Goal: Check status: Check status

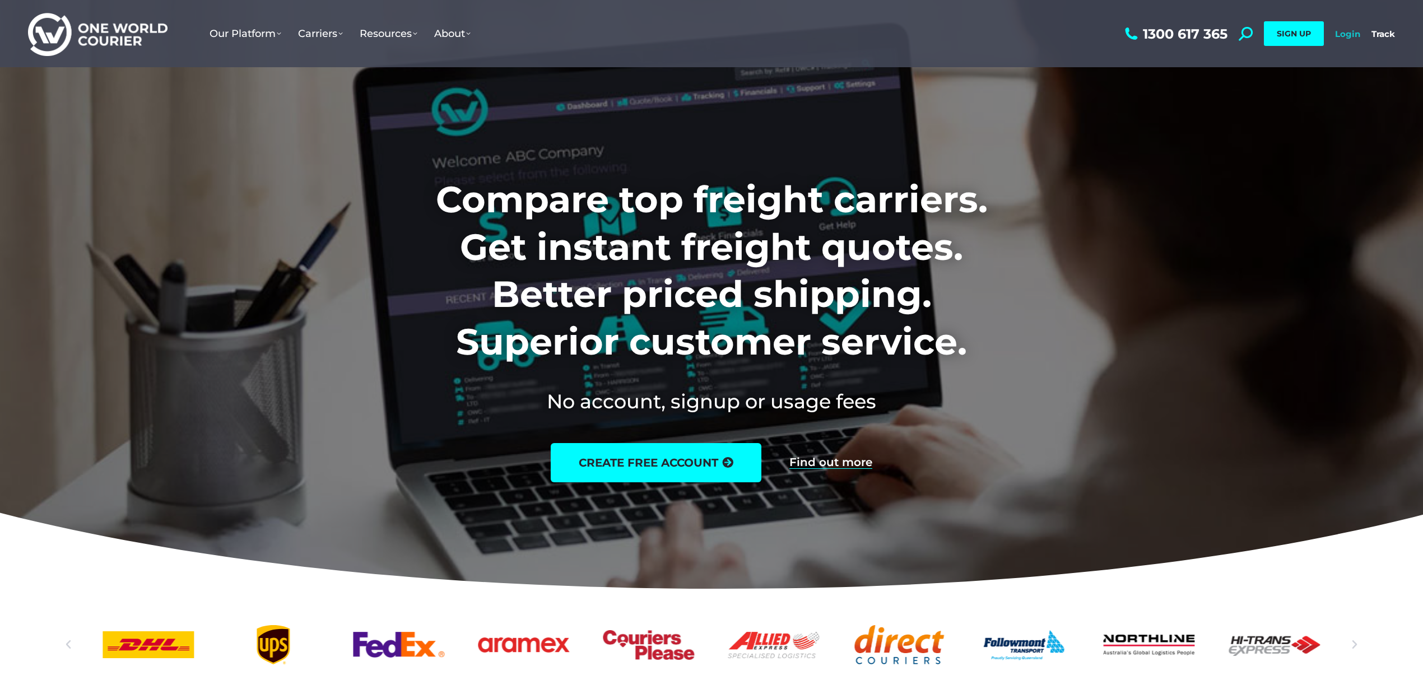
click at [1342, 32] on link "Login" at bounding box center [1347, 34] width 25 height 11
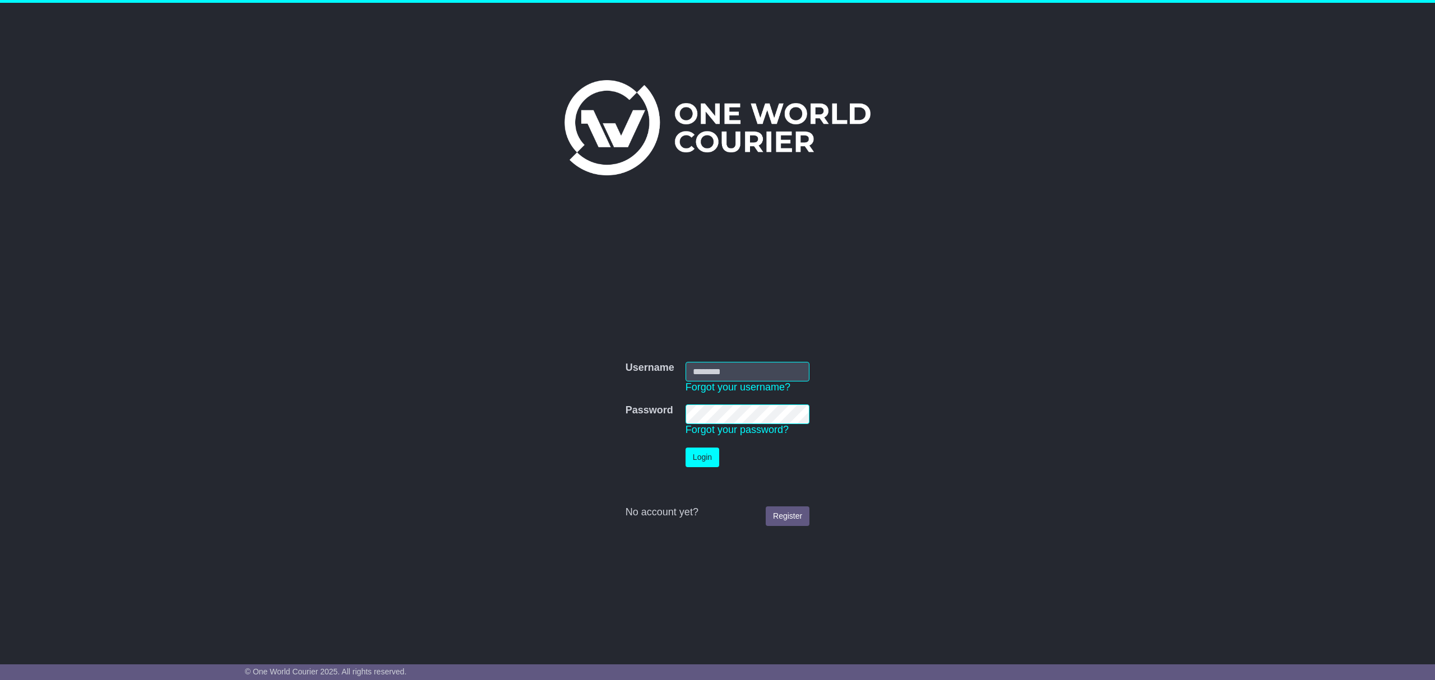
type input "**********"
click at [696, 456] on button "Login" at bounding box center [702, 458] width 34 height 20
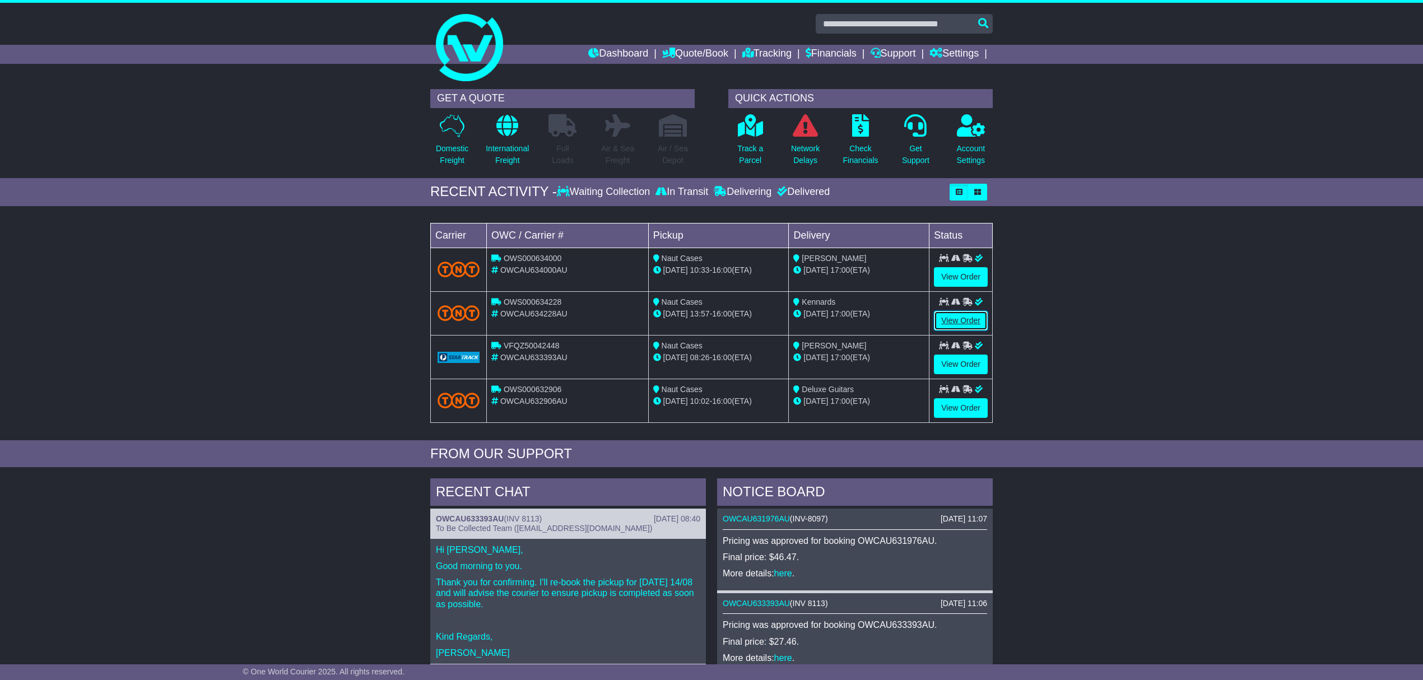
click at [953, 316] on link "View Order" at bounding box center [961, 321] width 54 height 20
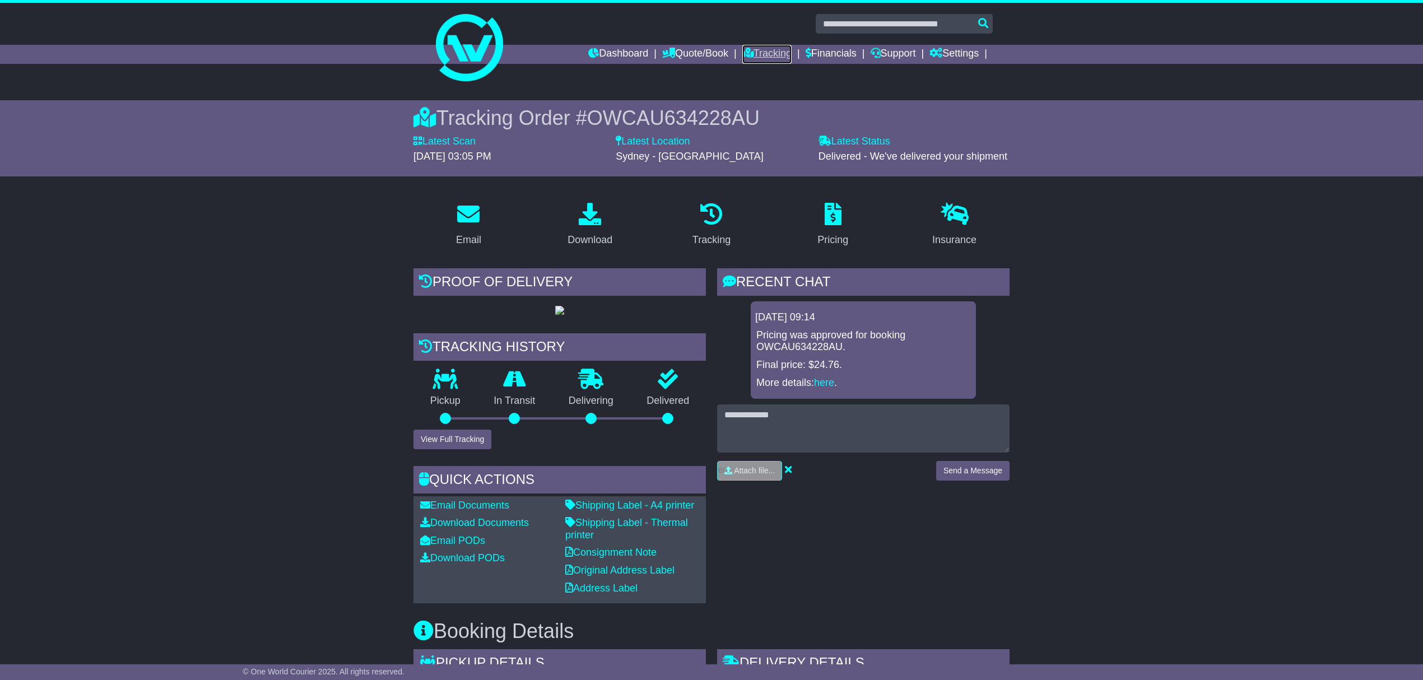
click at [772, 50] on link "Tracking" at bounding box center [767, 54] width 49 height 19
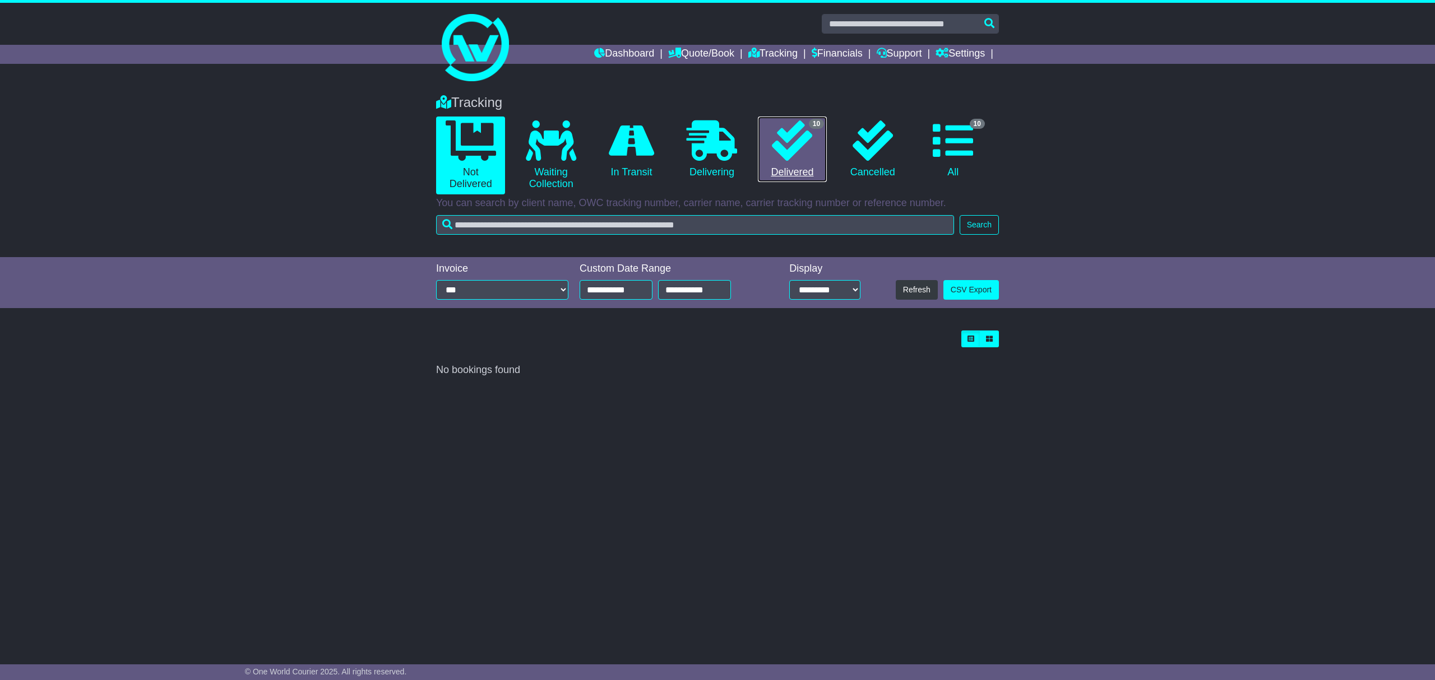
click at [799, 142] on icon at bounding box center [792, 140] width 40 height 40
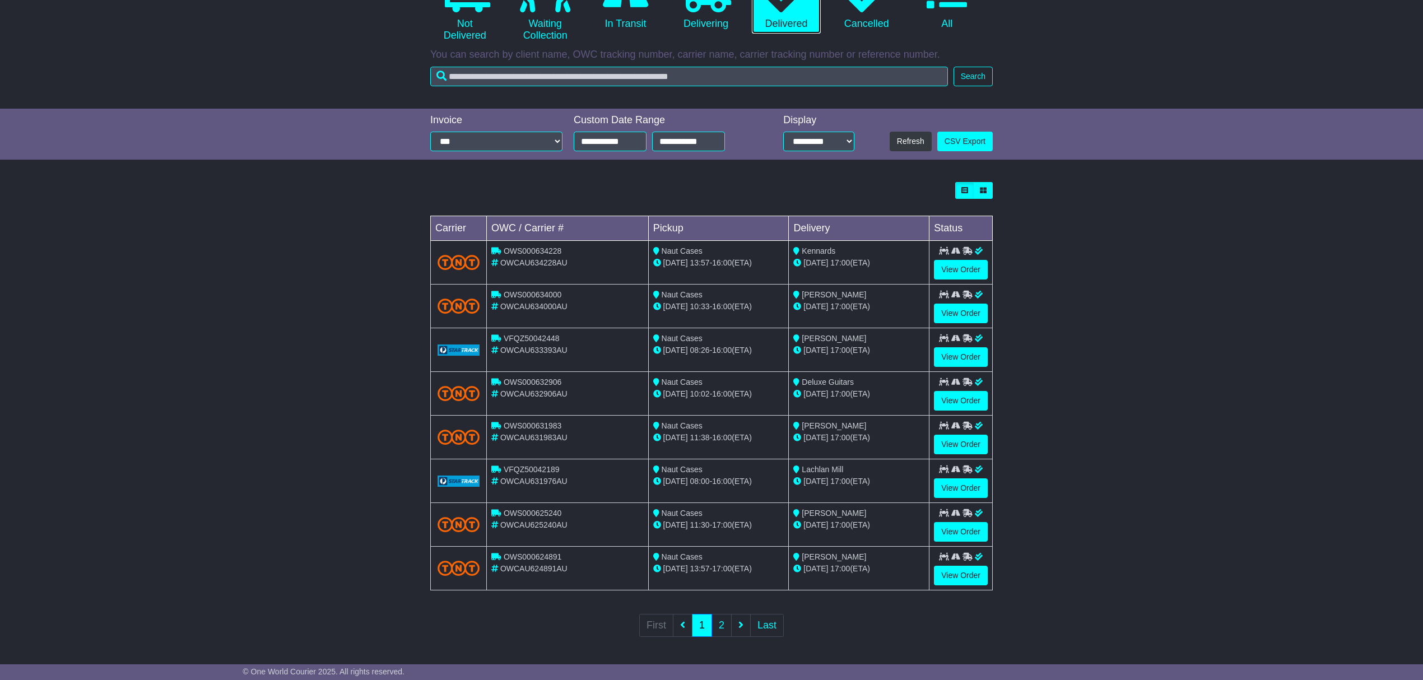
scroll to position [153, 0]
click at [720, 626] on link "2" at bounding box center [722, 625] width 20 height 23
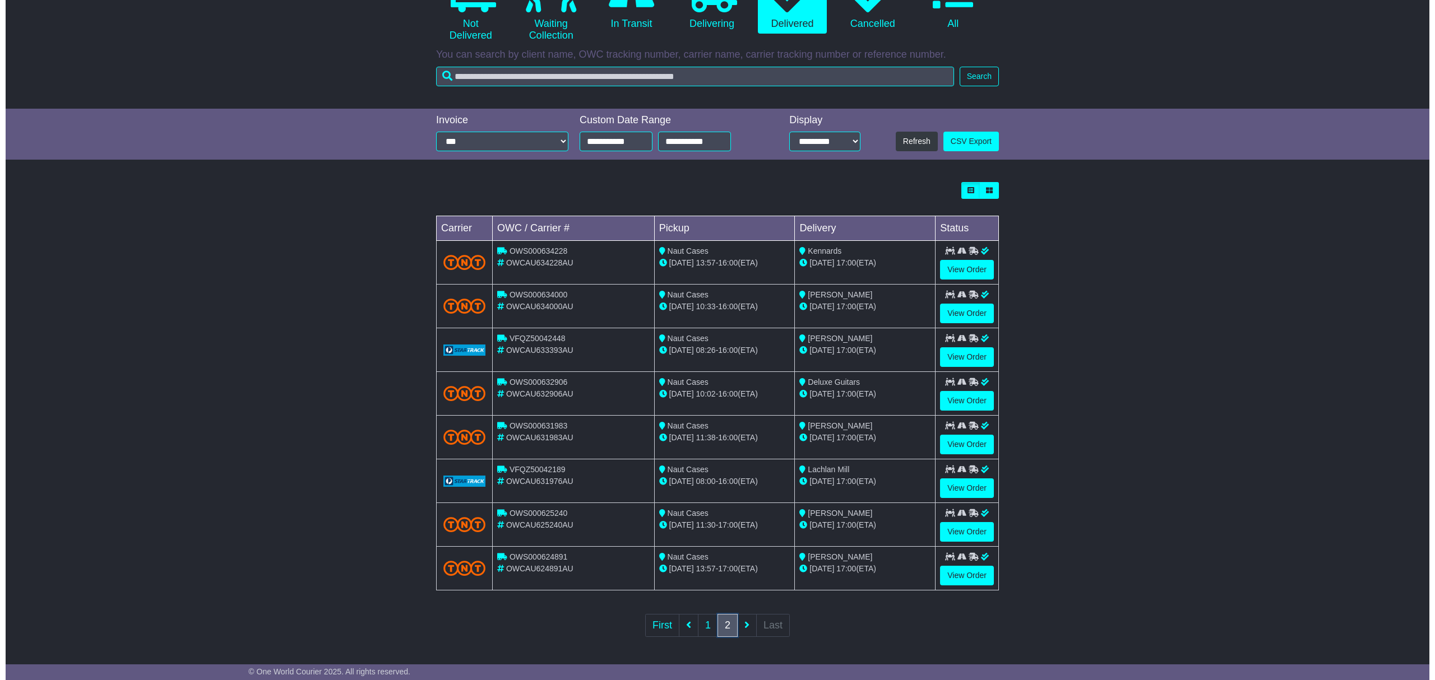
scroll to position [0, 0]
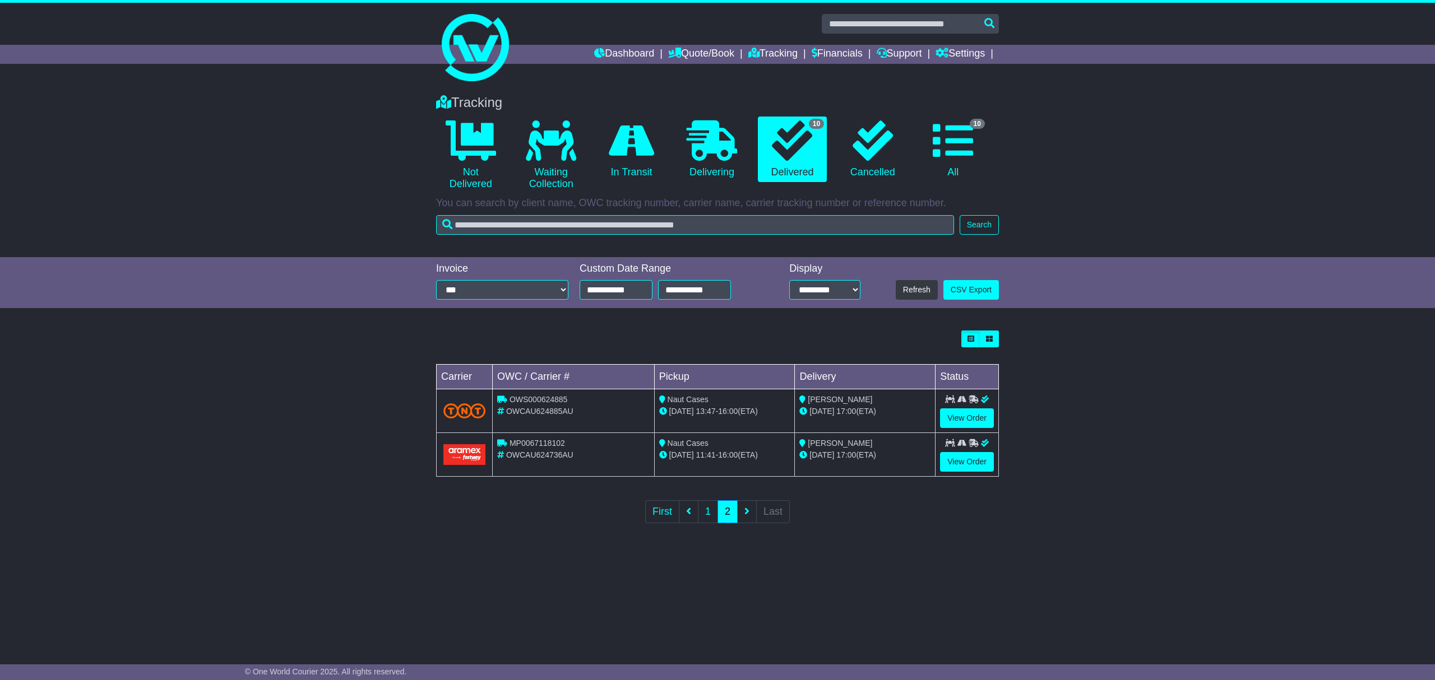
click at [745, 513] on ul "First 1 2 Last" at bounding box center [717, 511] width 145 height 23
